Goal: Subscribe to service/newsletter

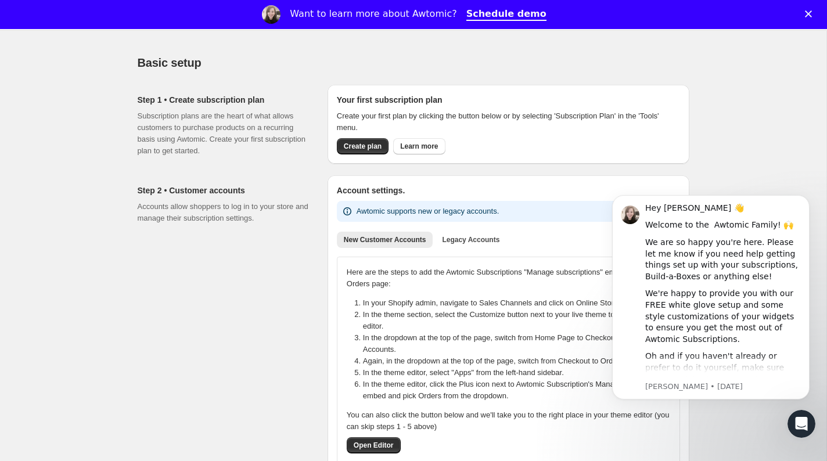
scroll to position [38, 0]
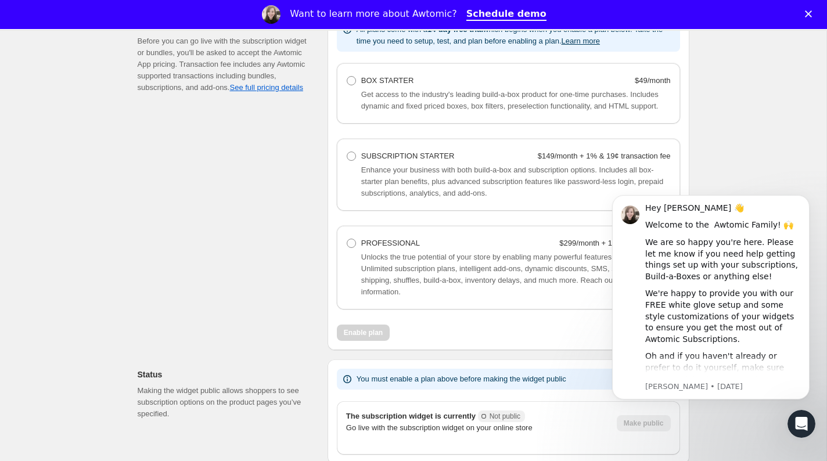
scroll to position [794, 0]
click at [409, 181] on span "Enhance your business with both build-a-box and subscription options. Includes …" at bounding box center [512, 183] width 302 height 32
click at [351, 162] on span at bounding box center [351, 157] width 9 height 9
click at [347, 153] on Starter "SUBSCRIPTION STARTER $149/month + 1% & 19¢ transaction fee" at bounding box center [347, 153] width 1 height 1
radio Starter "true"
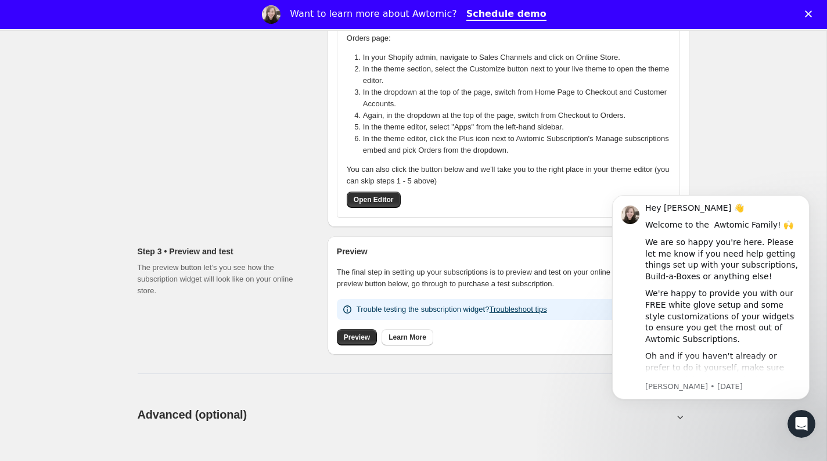
scroll to position [0, 0]
